Goal: Information Seeking & Learning: Check status

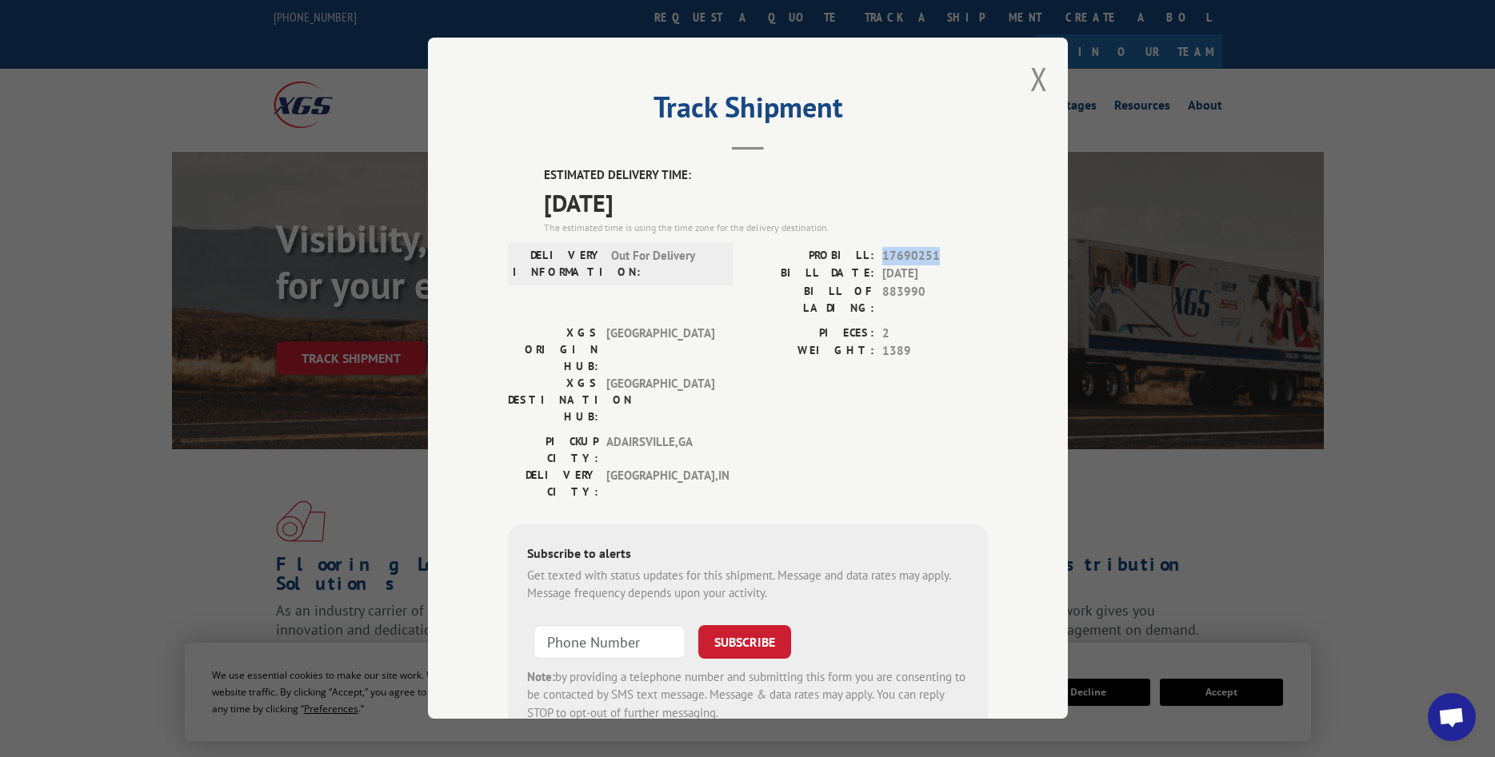
drag, startPoint x: 958, startPoint y: 255, endPoint x: 882, endPoint y: 259, distance: 76.1
click at [882, 259] on span "17690251" at bounding box center [935, 256] width 106 height 18
copy span "17690251"
click at [1040, 83] on button "Close modal" at bounding box center [1039, 79] width 18 height 42
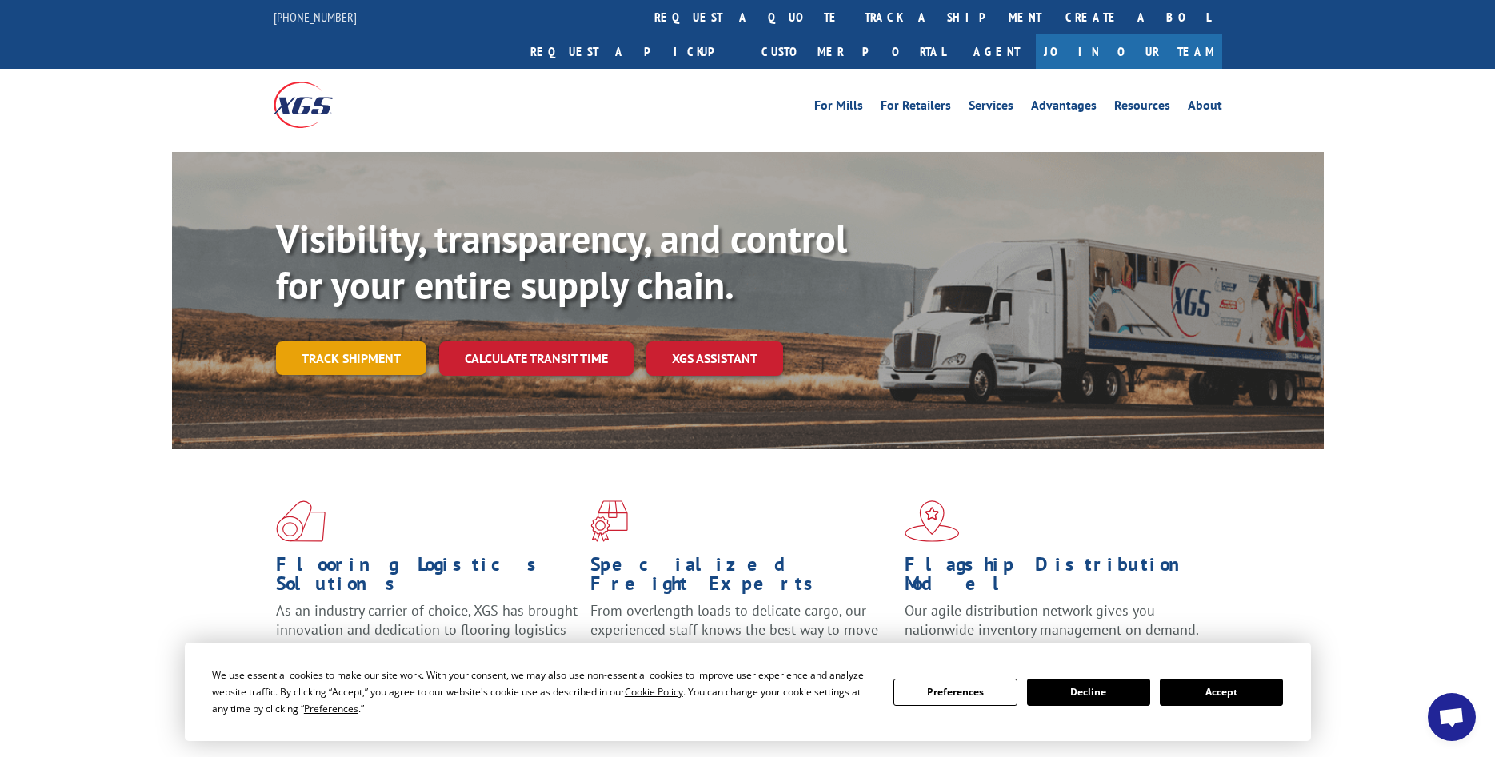
click at [387, 342] on link "Track shipment" at bounding box center [351, 359] width 150 height 34
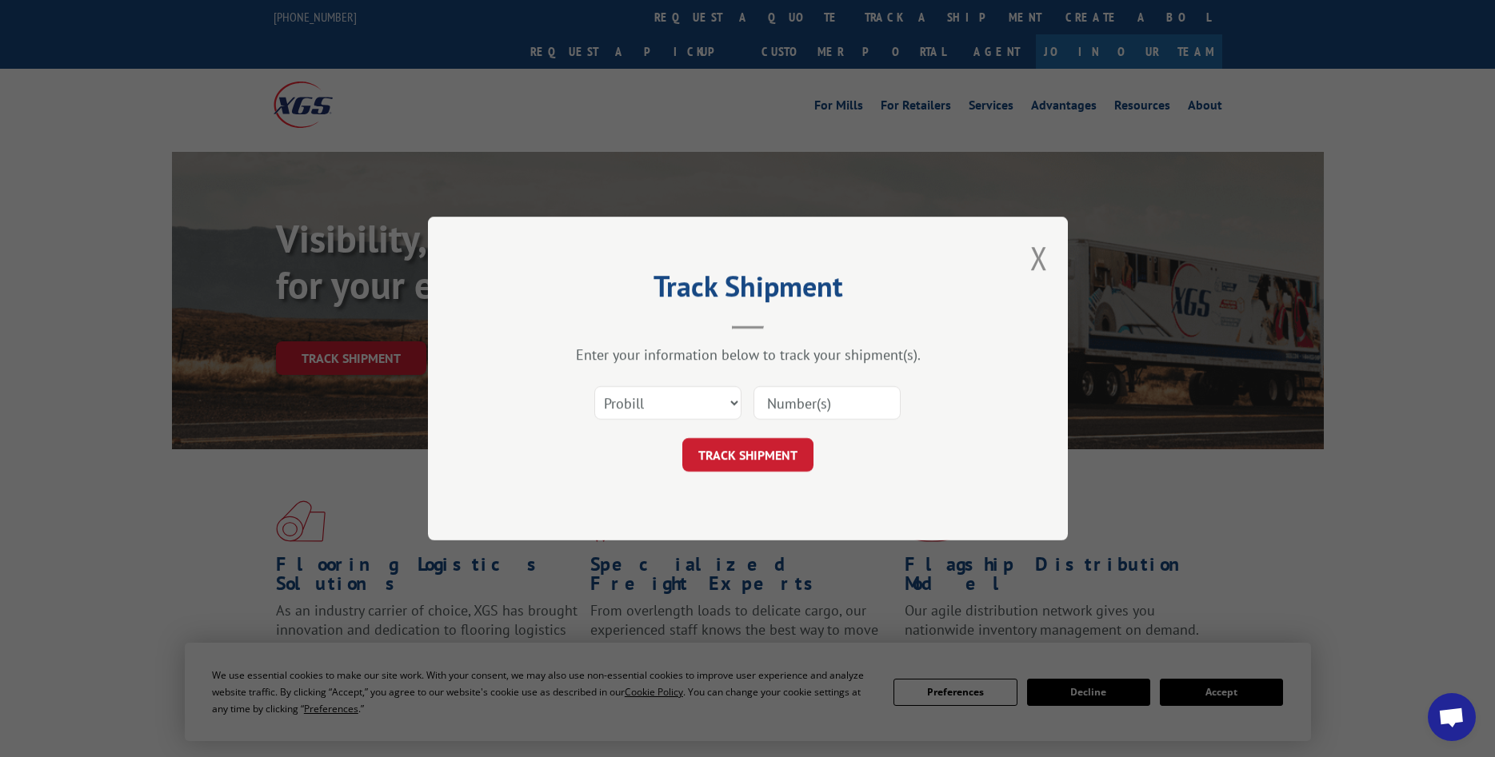
paste input "17690251"
type input "17690251"
click at [744, 461] on button "TRACK SHIPMENT" at bounding box center [747, 455] width 131 height 34
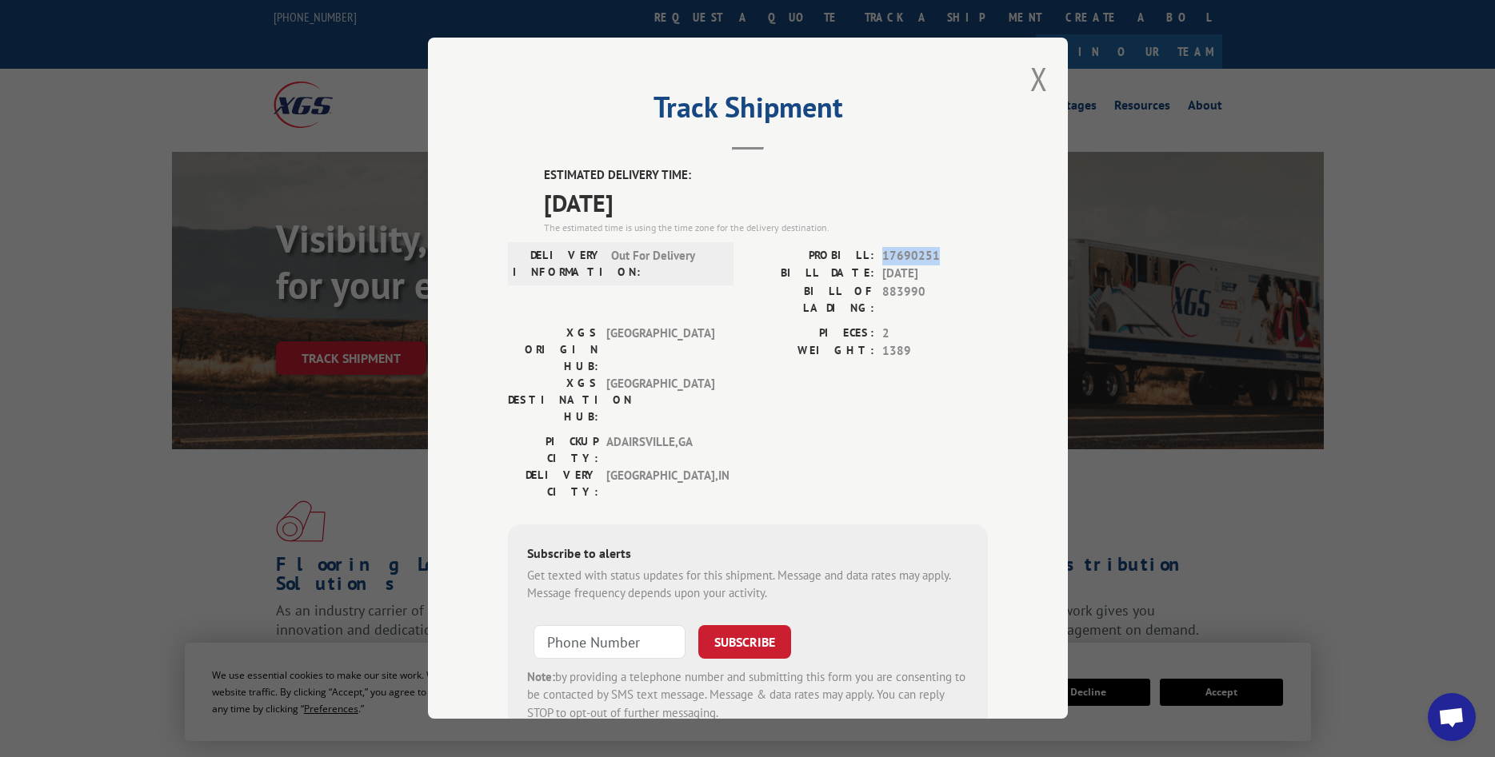
drag, startPoint x: 926, startPoint y: 254, endPoint x: 880, endPoint y: 254, distance: 46.4
click at [880, 254] on div "PROBILL: 17690251" at bounding box center [868, 256] width 240 height 18
copy span "17690251"
click at [1042, 81] on button "Close modal" at bounding box center [1039, 79] width 18 height 42
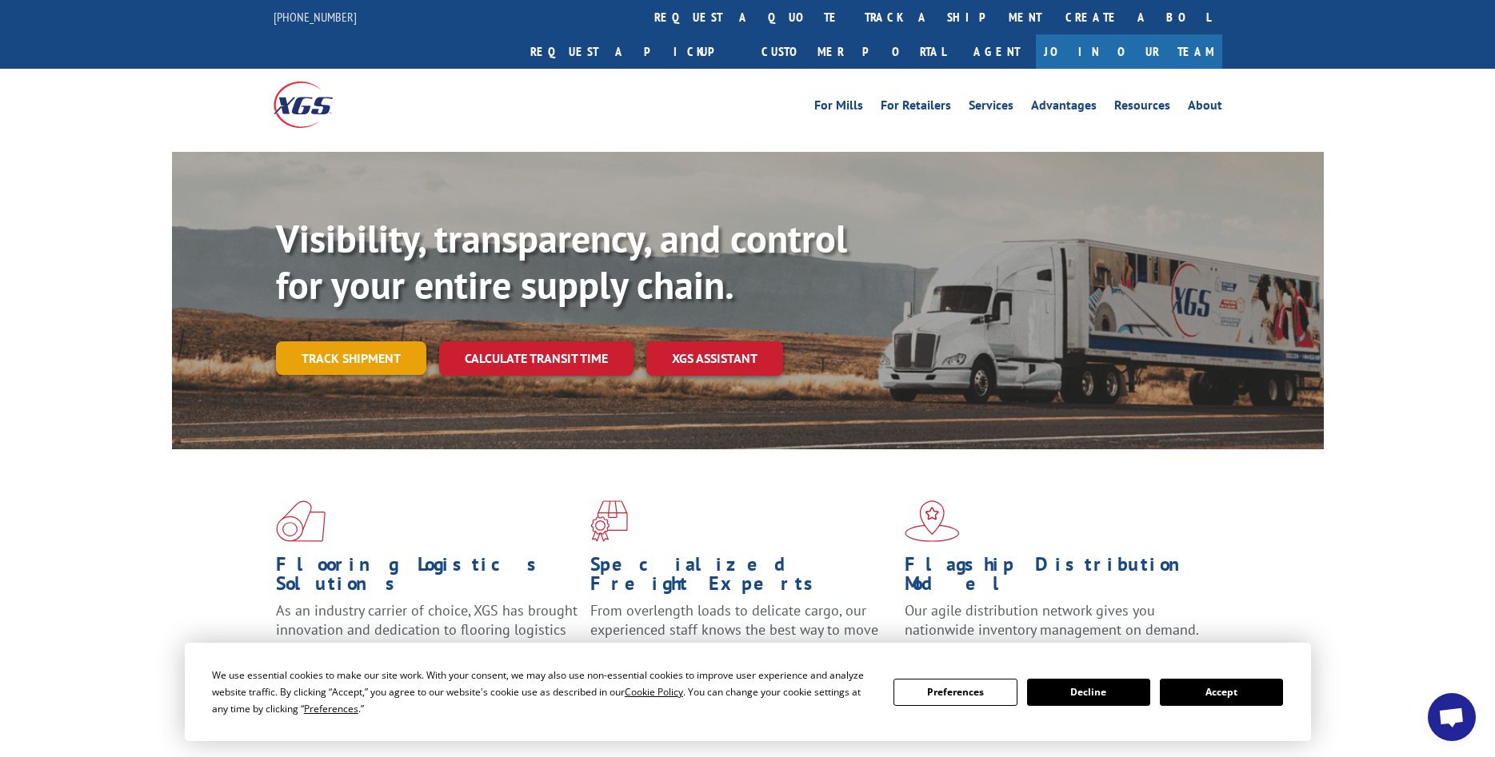
click at [359, 342] on link "Track shipment" at bounding box center [351, 359] width 150 height 34
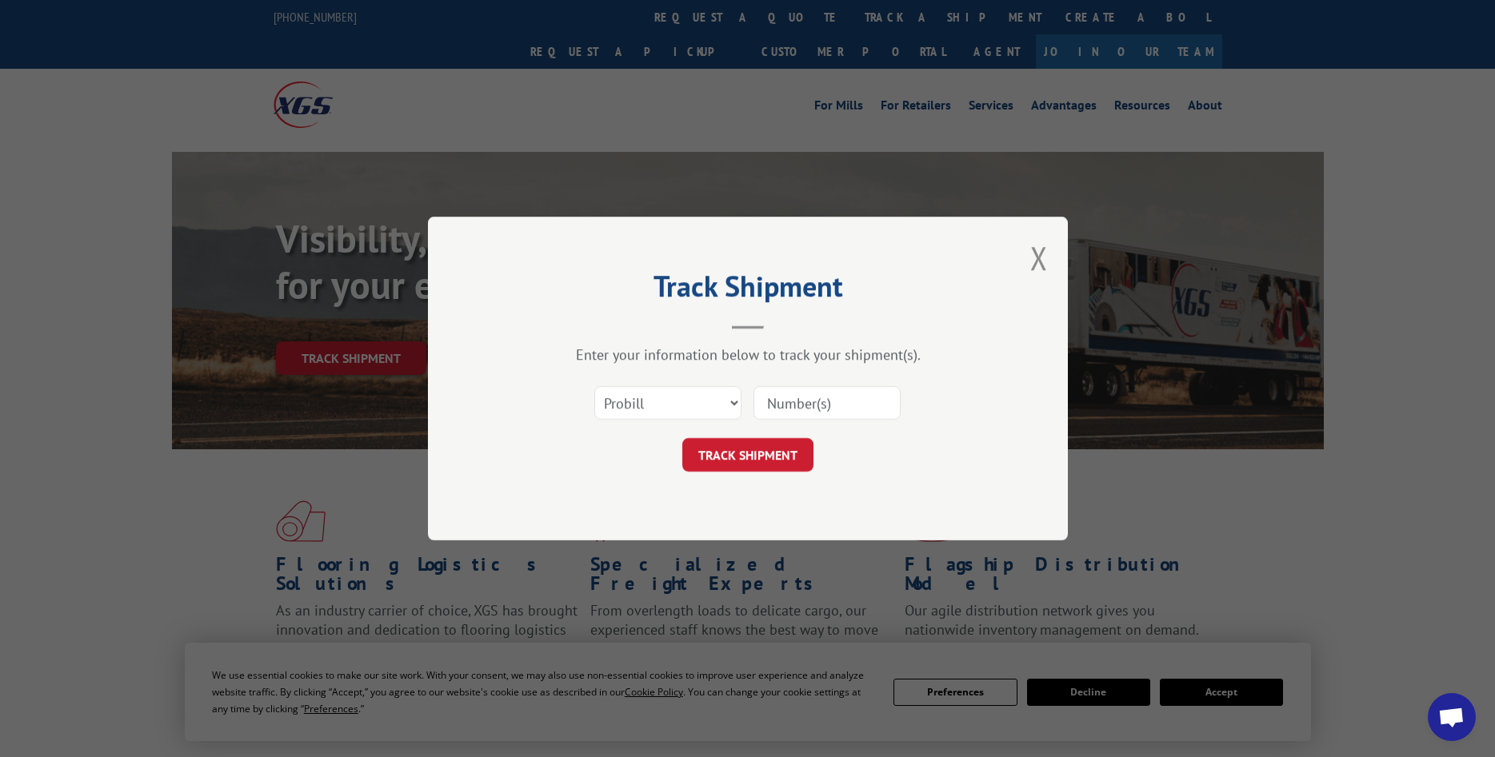
paste input "17690251"
type input "17690251"
click at [759, 451] on button "TRACK SHIPMENT" at bounding box center [747, 455] width 131 height 34
